Goal: Transaction & Acquisition: Purchase product/service

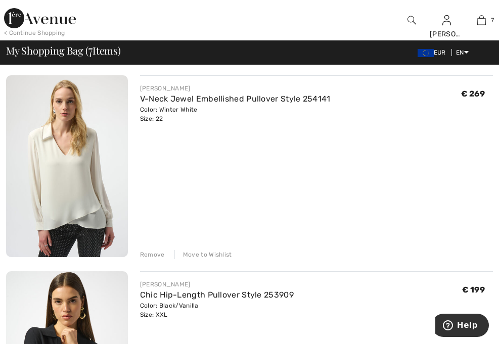
scroll to position [484, 0]
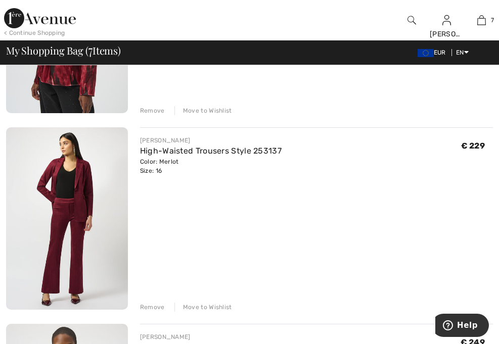
click at [421, 57] on img at bounding box center [425, 53] width 16 height 8
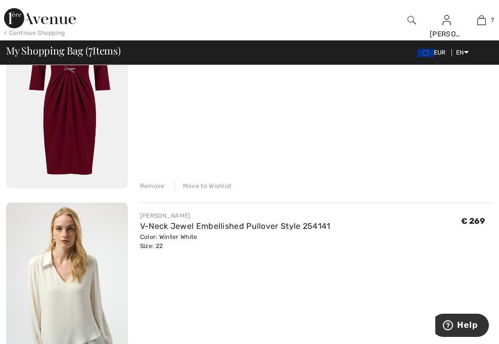
scroll to position [0, 0]
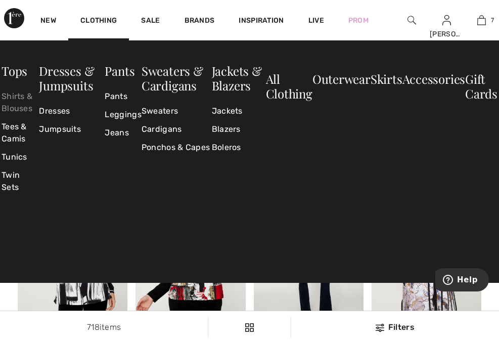
click at [20, 98] on link "Shirts & Blouses" at bounding box center [20, 102] width 37 height 30
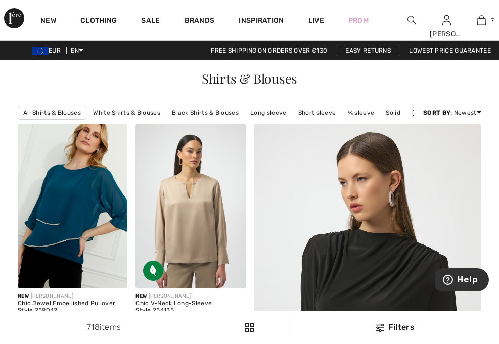
click at [403, 327] on div "Filters" at bounding box center [395, 327] width 196 height 12
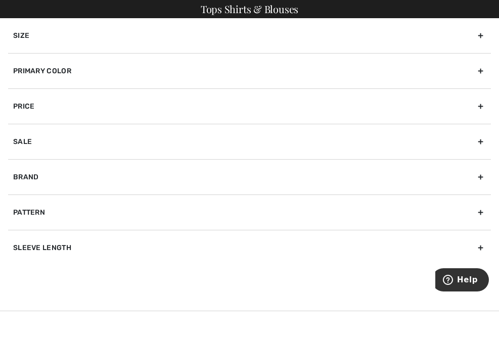
click at [239, 69] on div "Primary Color" at bounding box center [249, 70] width 483 height 35
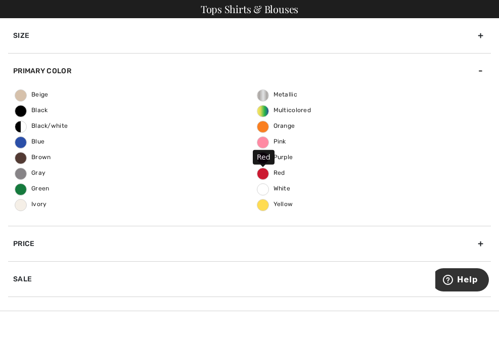
click at [266, 174] on span "Red" at bounding box center [271, 172] width 28 height 7
click at [0, 0] on input "Red" at bounding box center [0, 0] width 0 height 0
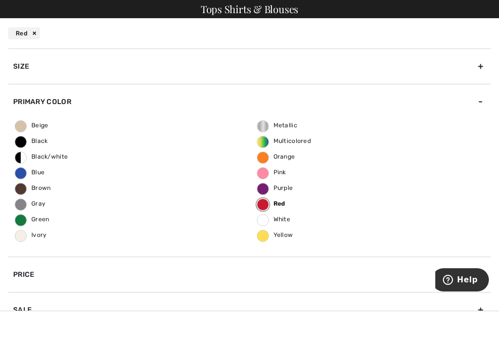
click at [466, 67] on div "Size" at bounding box center [249, 66] width 483 height 35
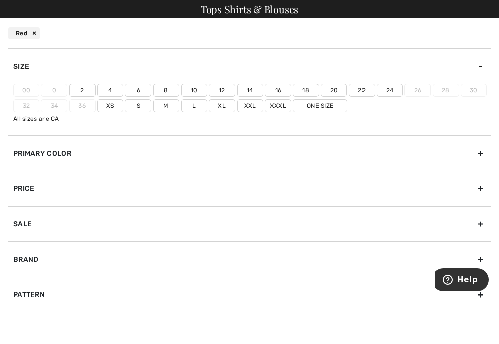
click at [365, 90] on label "22" at bounding box center [362, 90] width 26 height 13
click at [0, 0] on input"] "22" at bounding box center [0, 0] width 0 height 0
click at [244, 265] on div "Brand" at bounding box center [249, 259] width 483 height 35
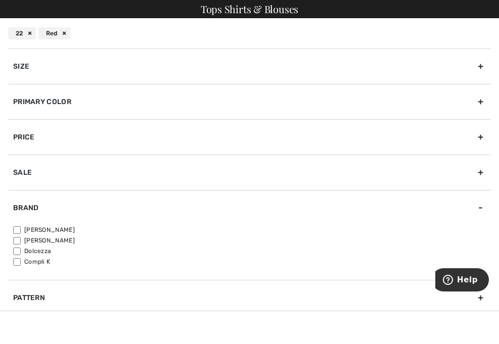
click at [192, 170] on div "Sale" at bounding box center [249, 172] width 483 height 35
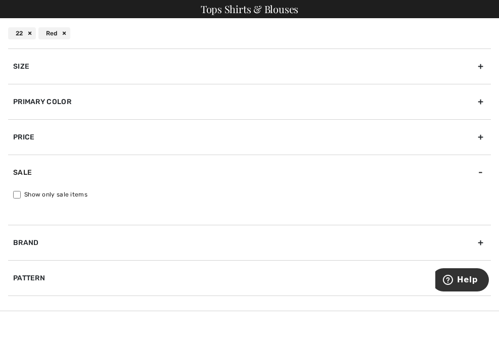
click at [67, 196] on label "Show only sale items" at bounding box center [252, 194] width 478 height 9
click at [21, 196] on input "Show only sale items" at bounding box center [17, 195] width 8 height 8
checkbox input "true"
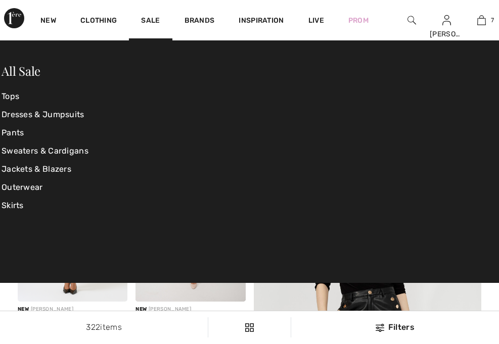
checkbox input "true"
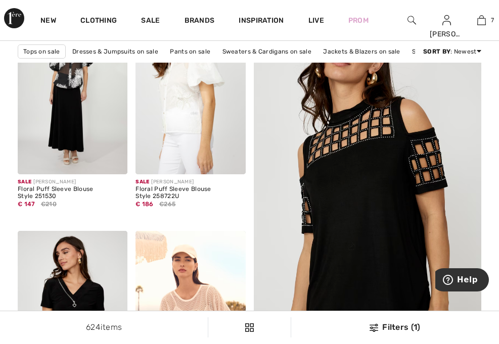
scroll to position [114, 0]
click at [393, 327] on div "Filters (1)" at bounding box center [395, 327] width 196 height 12
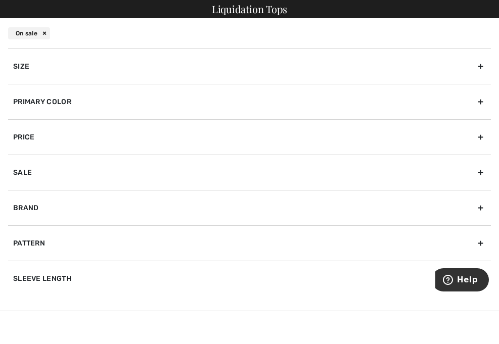
click at [395, 94] on div "Primary Color" at bounding box center [249, 101] width 483 height 35
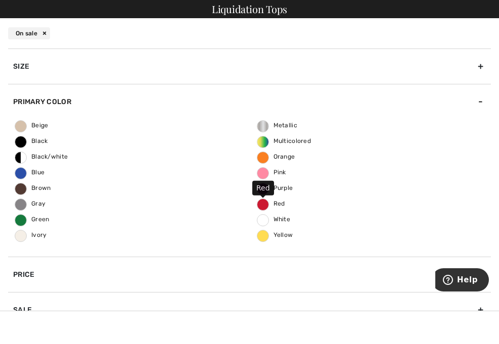
click at [282, 204] on span "Red" at bounding box center [271, 203] width 28 height 7
click at [0, 0] on input "Red" at bounding box center [0, 0] width 0 height 0
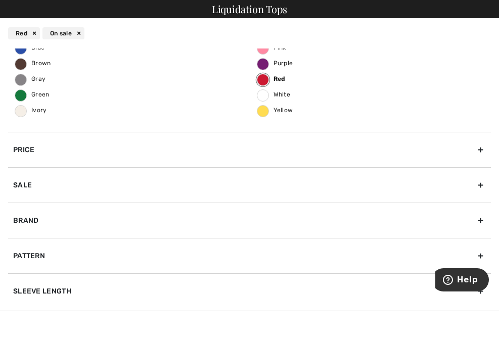
scroll to position [0, 0]
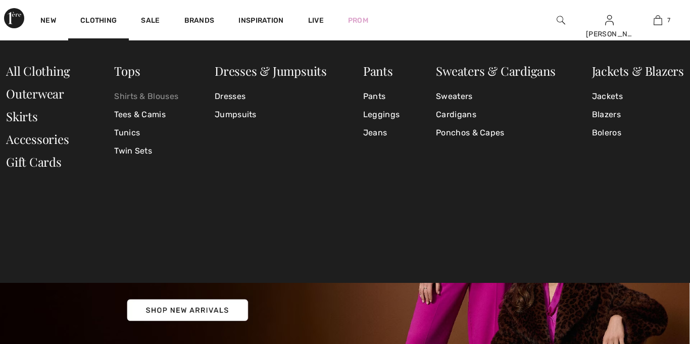
click at [134, 93] on link "Shirts & Blouses" at bounding box center [146, 96] width 64 height 18
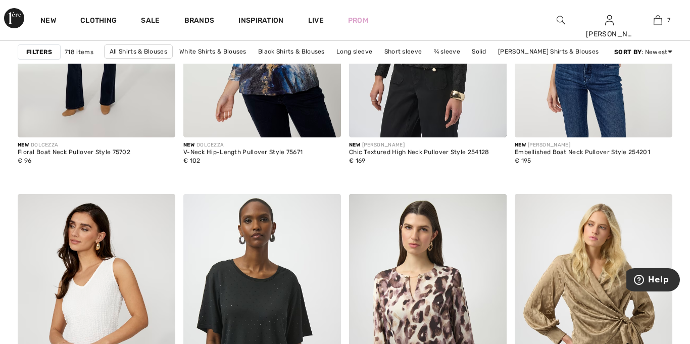
scroll to position [1529, 0]
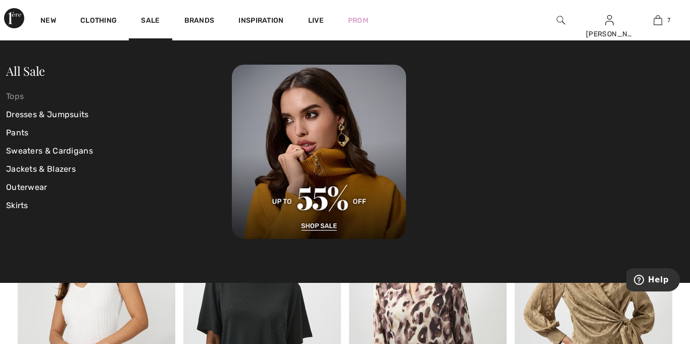
click at [13, 98] on link "Tops" at bounding box center [119, 96] width 226 height 18
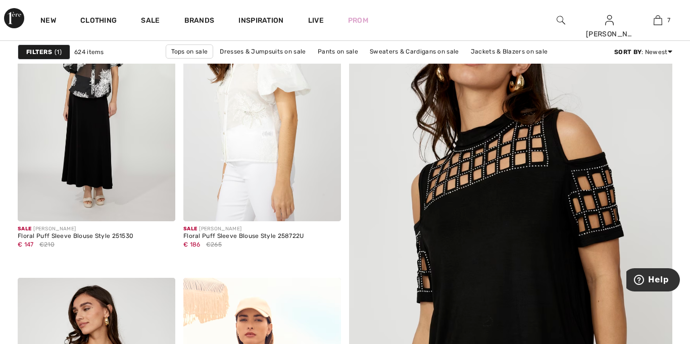
scroll to position [175, 0]
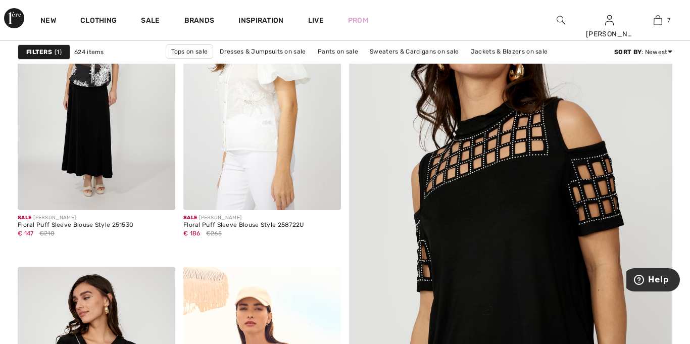
click at [43, 54] on strong "Filters" at bounding box center [39, 51] width 26 height 9
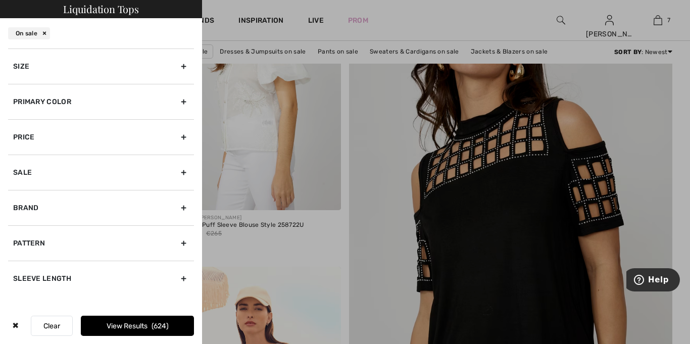
click at [77, 109] on div "Primary Color" at bounding box center [101, 101] width 186 height 35
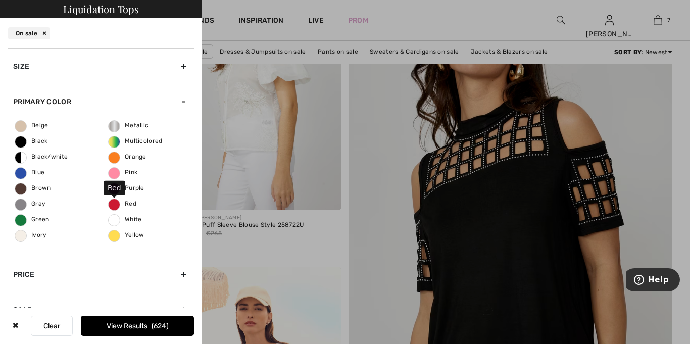
click at [114, 207] on label "Red" at bounding box center [114, 205] width 12 height 12
click at [0, 0] on input "Red" at bounding box center [0, 0] width 0 height 0
click at [114, 207] on label "Red" at bounding box center [114, 205] width 12 height 12
click at [0, 0] on input "Red" at bounding box center [0, 0] width 0 height 0
click at [152, 327] on button "View Results 624" at bounding box center [137, 326] width 113 height 20
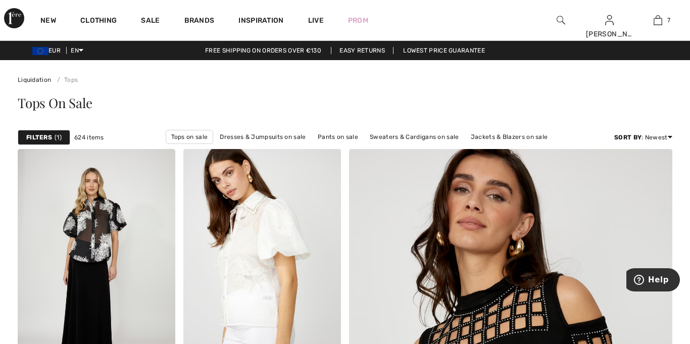
click at [54, 132] on div "Filters 1" at bounding box center [44, 137] width 53 height 15
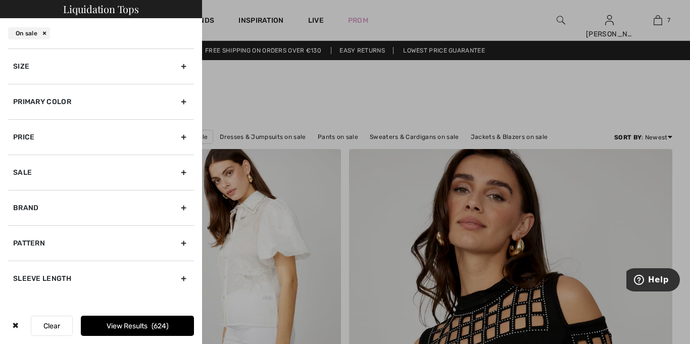
click at [144, 102] on div "Primary Color" at bounding box center [101, 101] width 186 height 35
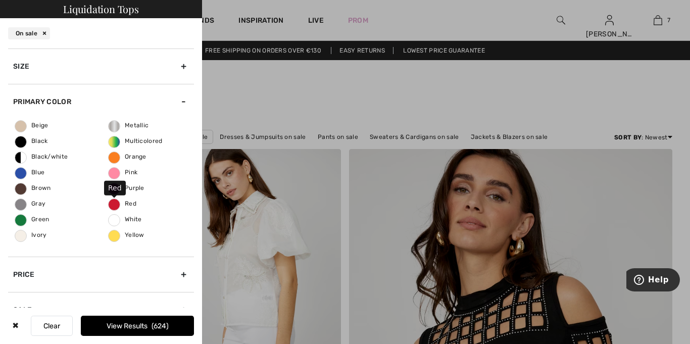
click at [129, 204] on span "Red" at bounding box center [123, 203] width 28 height 7
click at [0, 0] on input "Red" at bounding box center [0, 0] width 0 height 0
click at [149, 326] on button "View Results 32" at bounding box center [137, 326] width 113 height 20
